Goal: Transaction & Acquisition: Purchase product/service

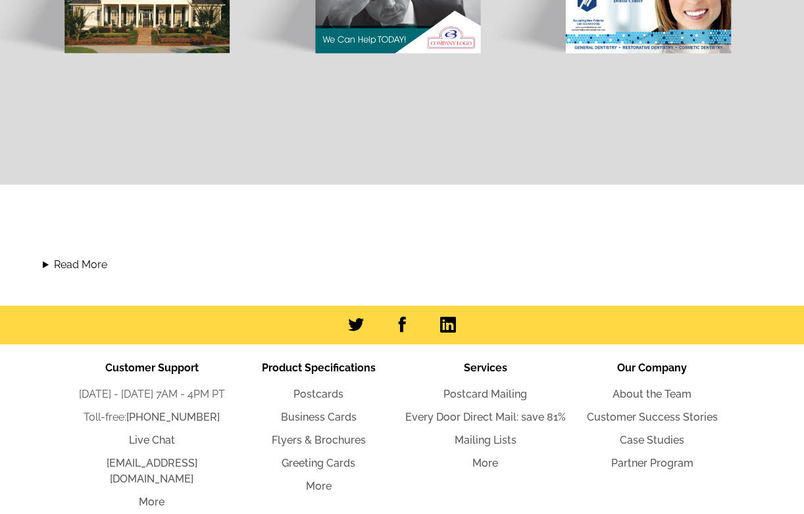
scroll to position [1381, 0]
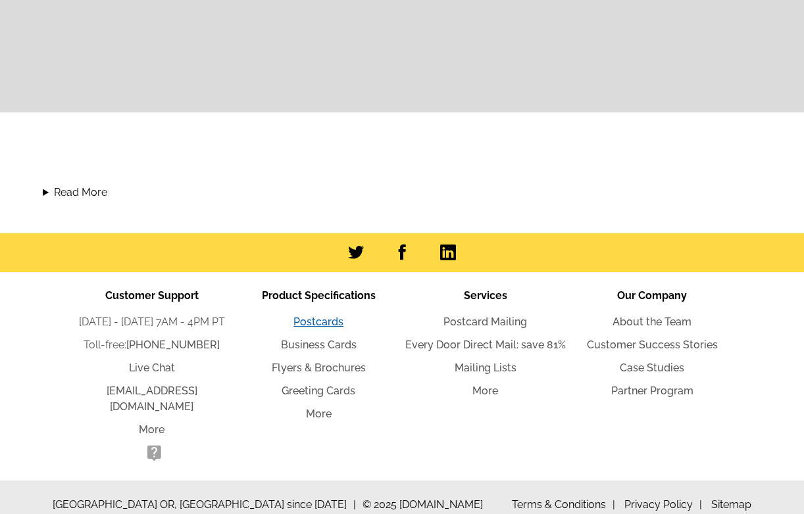
click at [311, 323] on link "Postcards" at bounding box center [318, 322] width 50 height 12
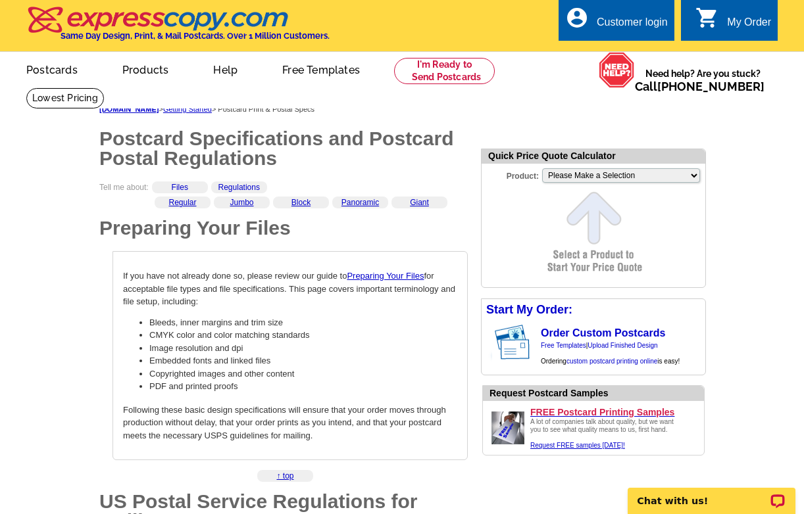
click at [262, 109] on ul "picture_in_picture Postcards store_mall_directory Products keyboard_arrow_down …" at bounding box center [282, 80] width 554 height 57
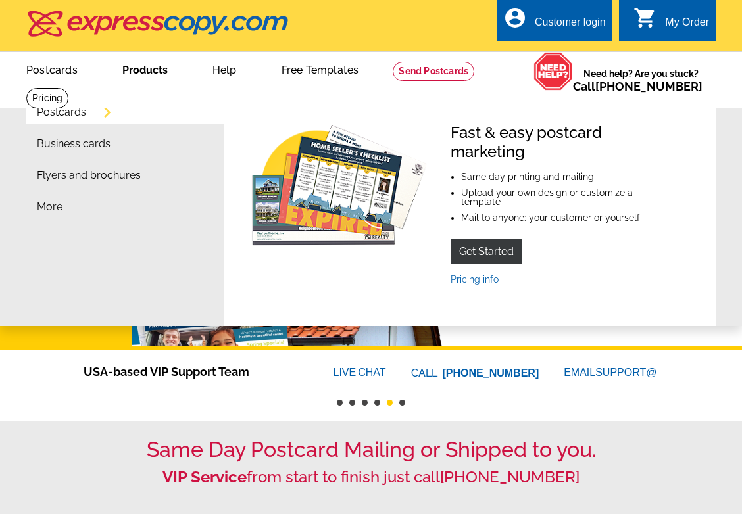
click at [147, 76] on link "Products" at bounding box center [144, 68] width 87 height 31
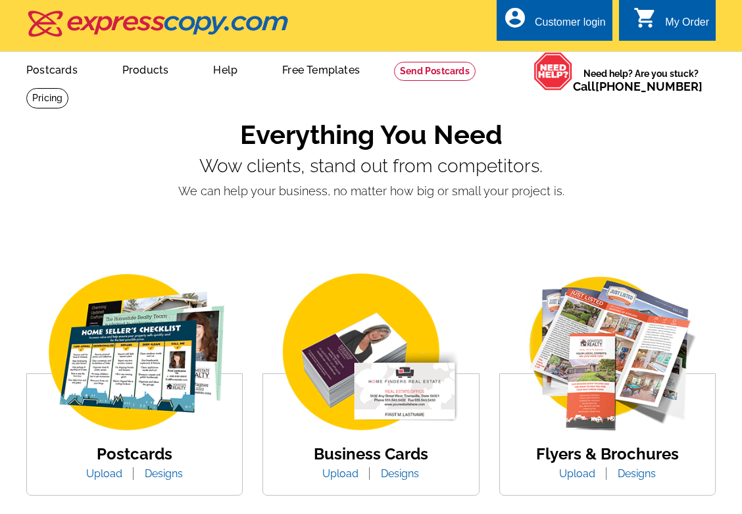
scroll to position [134, 0]
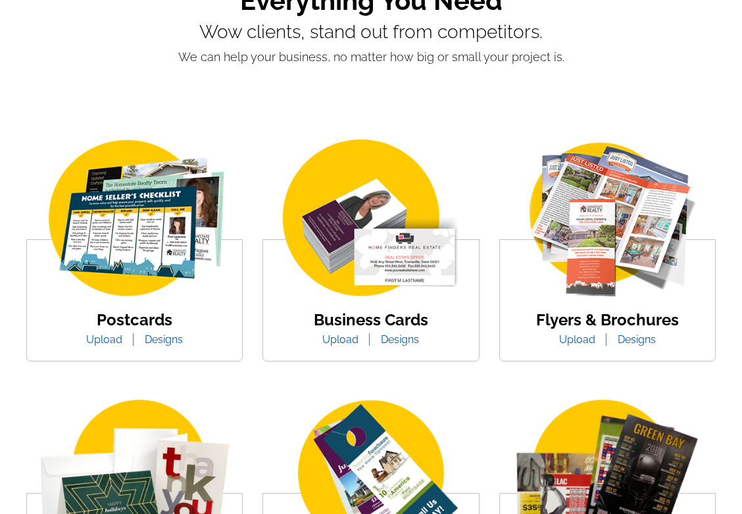
click at [338, 343] on link "Upload" at bounding box center [340, 340] width 56 height 12
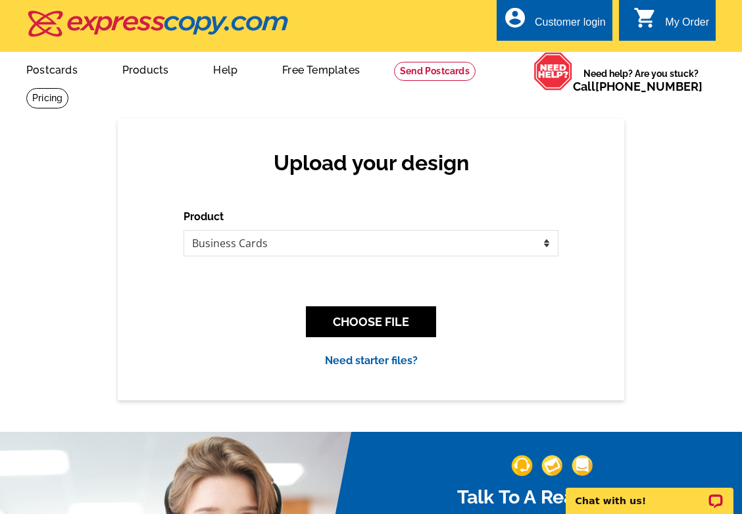
click at [134, 25] on img at bounding box center [158, 24] width 264 height 28
